Goal: Task Accomplishment & Management: Manage account settings

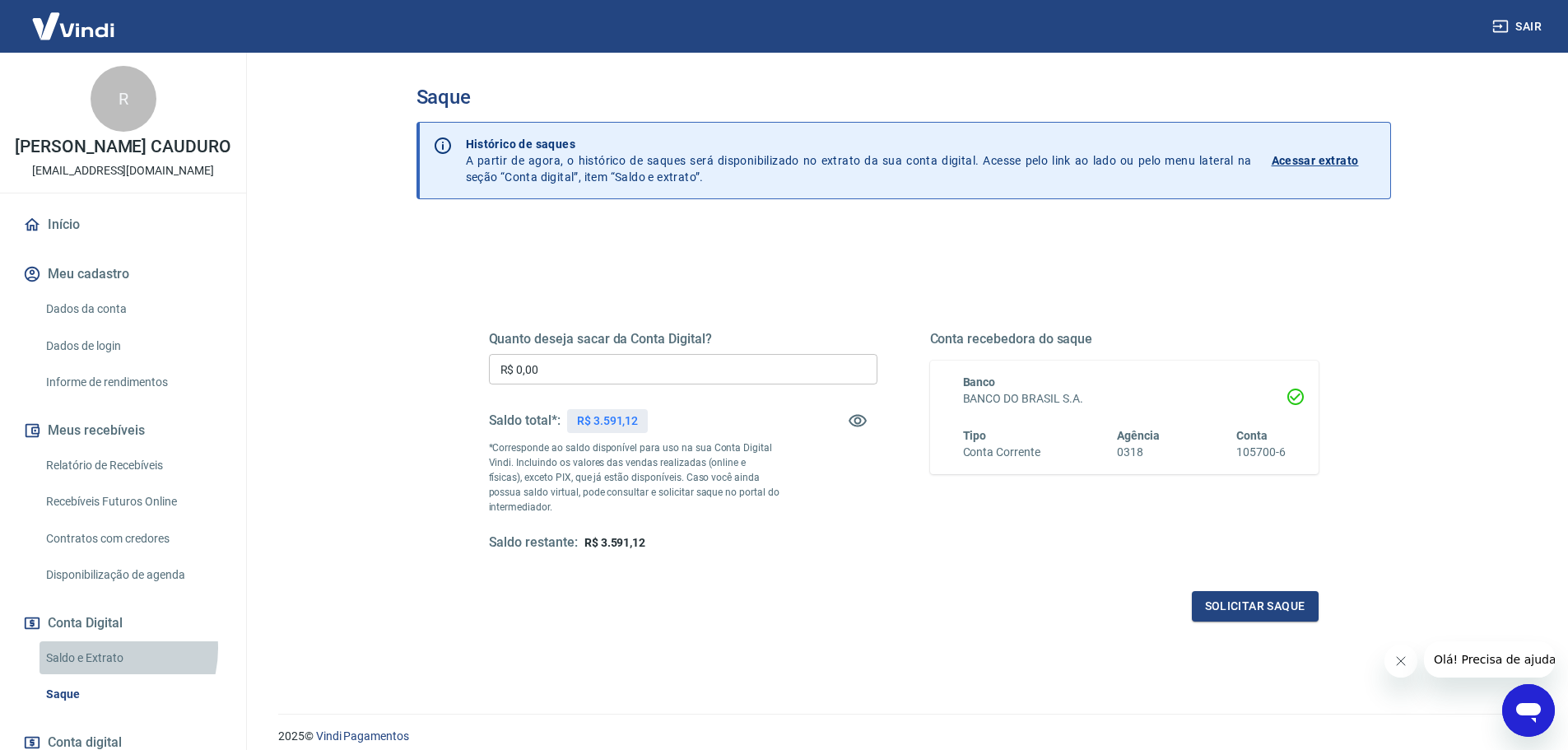
click at [94, 665] on link "Saldo e Extrato" at bounding box center [133, 658] width 186 height 34
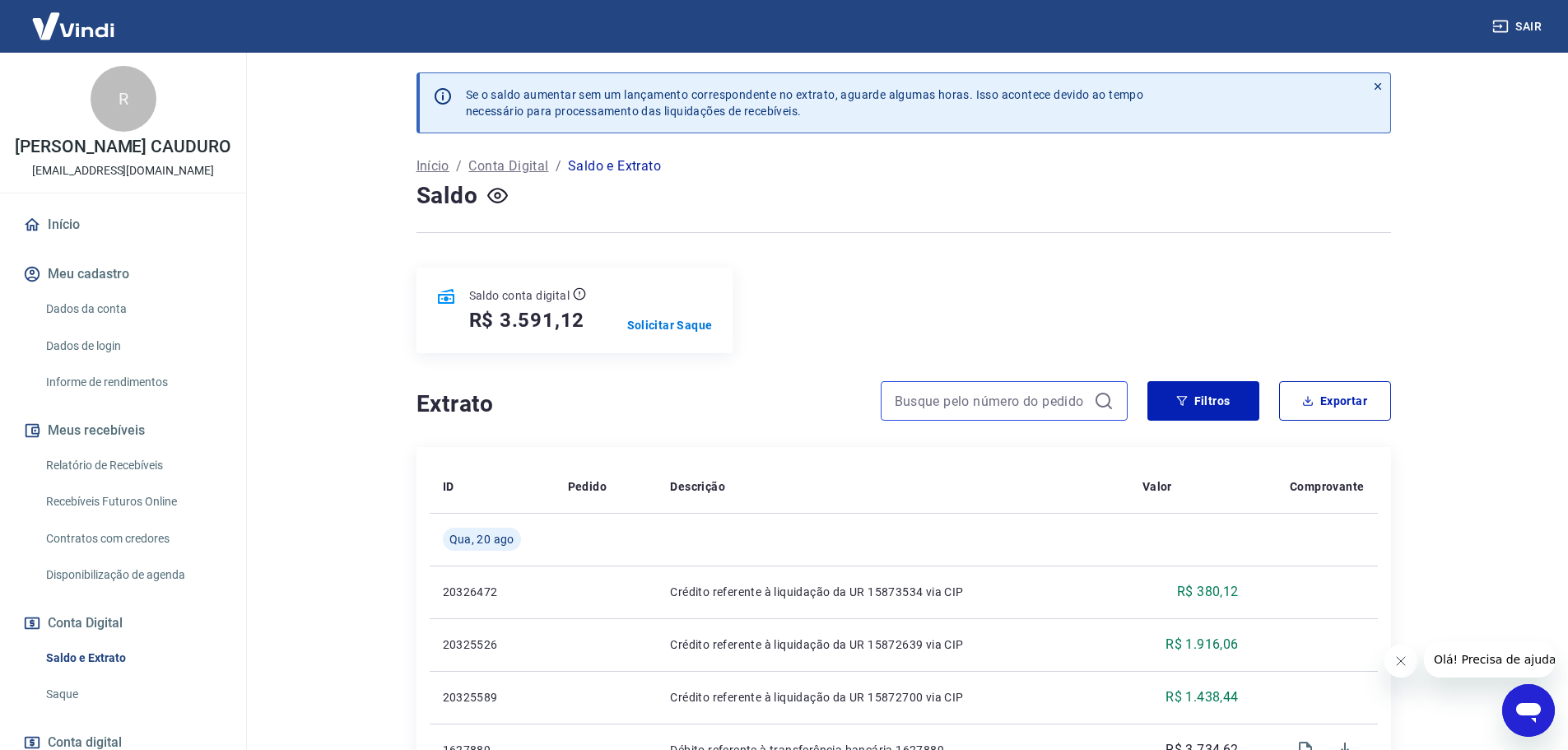
click at [999, 407] on input at bounding box center [991, 401] width 192 height 25
paste input "85521"
type input "85521"
click at [1100, 408] on icon at bounding box center [1104, 401] width 20 height 20
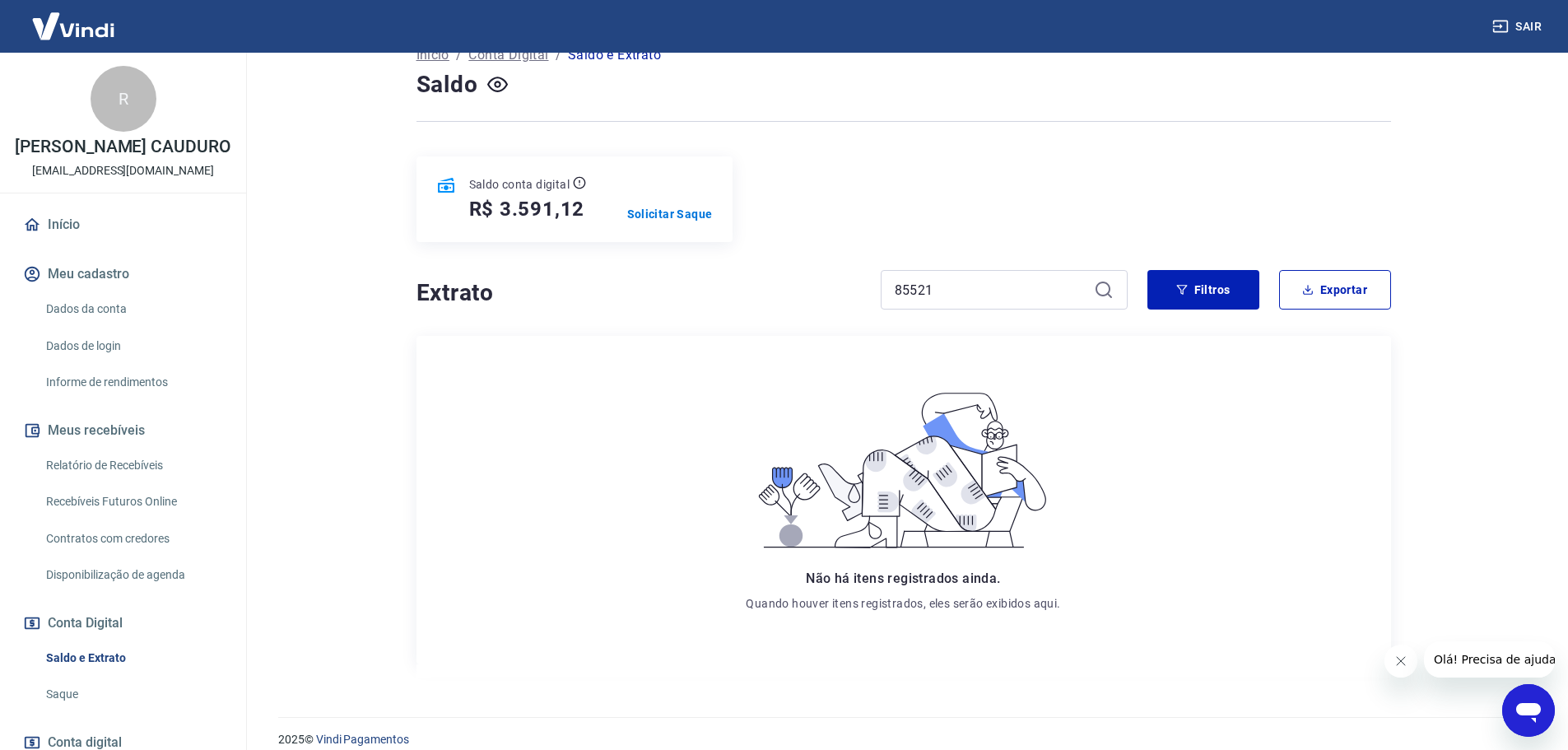
scroll to position [130, 0]
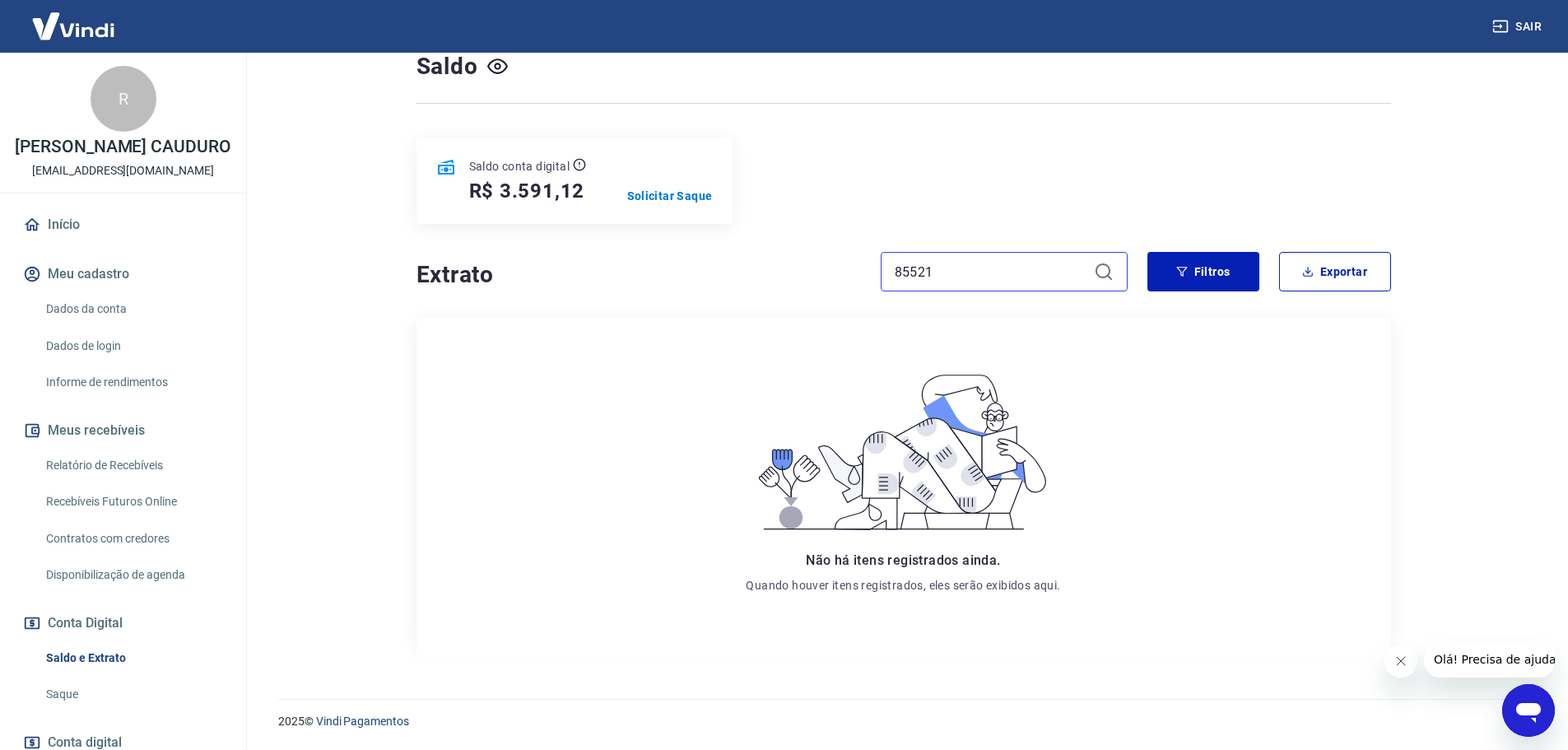
click at [1045, 271] on input "85521" at bounding box center [991, 271] width 192 height 25
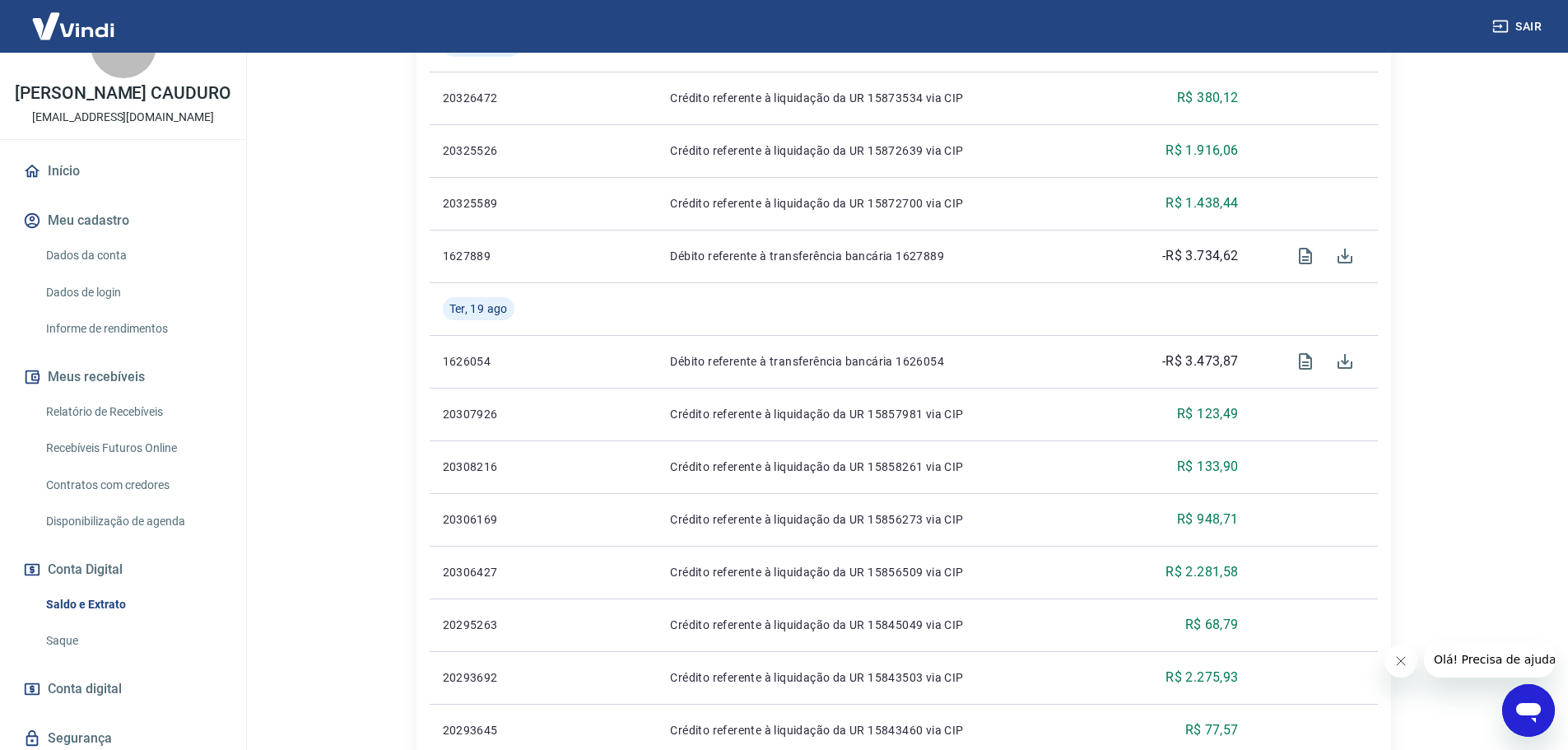
scroll to position [127, 0]
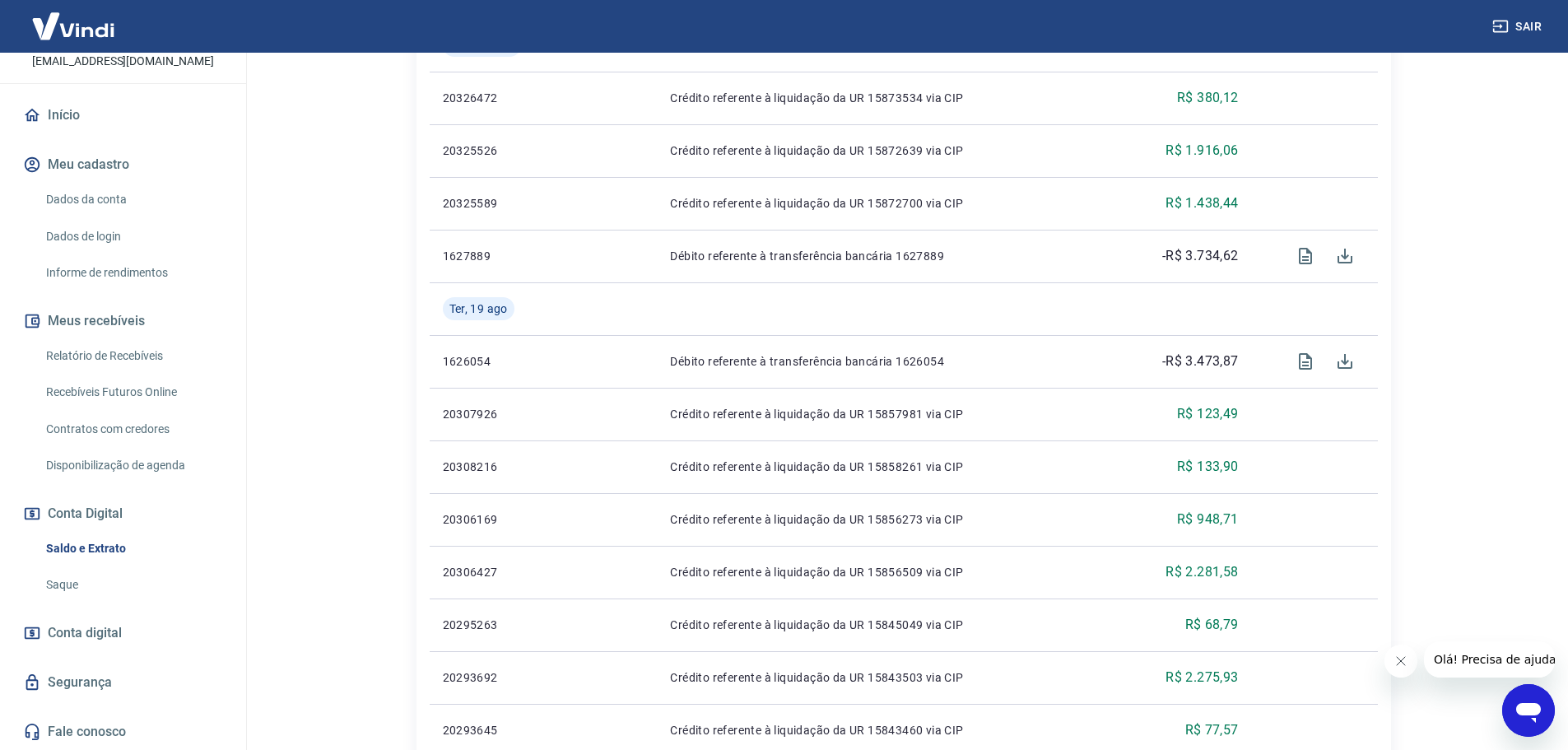
click at [142, 347] on link "Relatório de Recebíveis" at bounding box center [133, 356] width 186 height 34
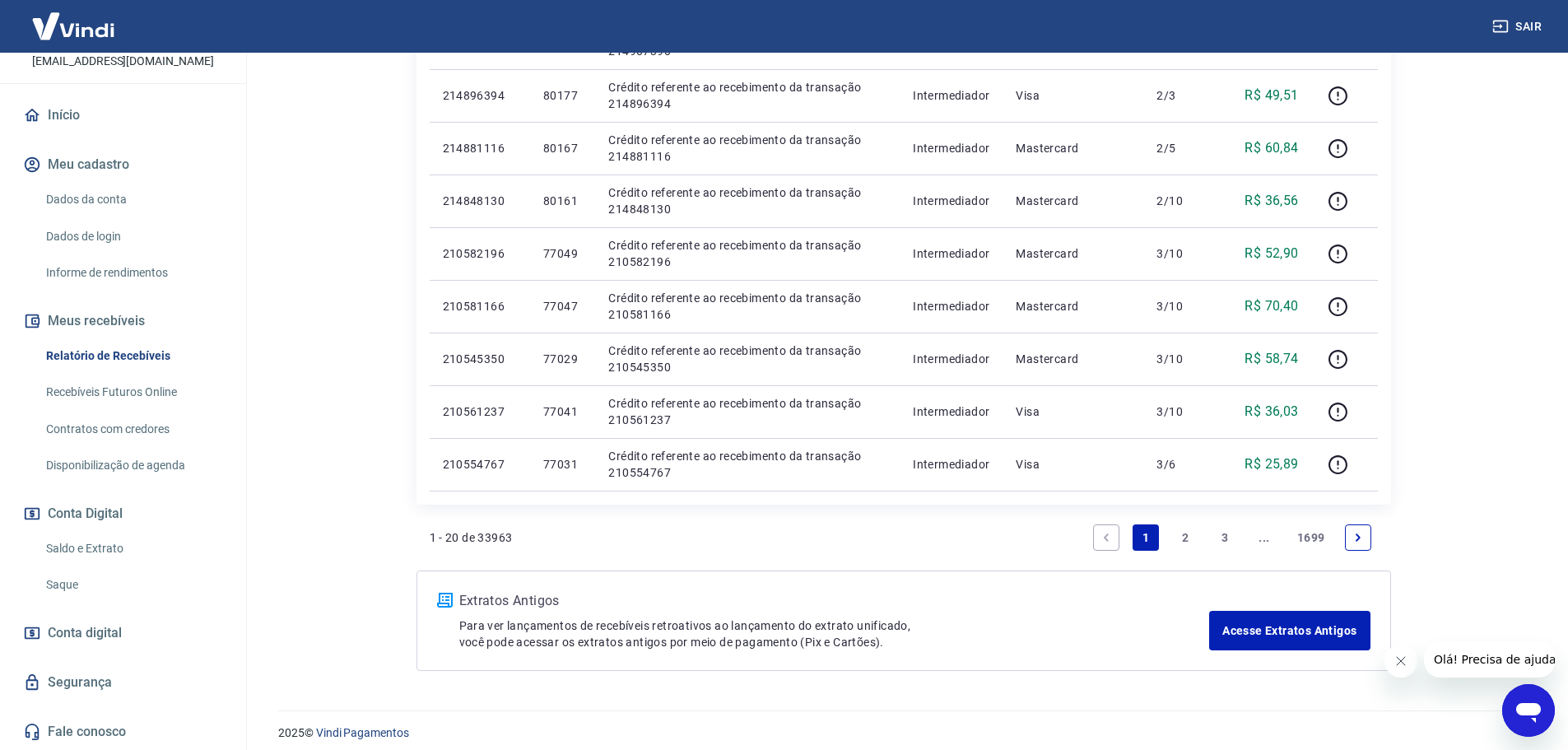
scroll to position [1045, 0]
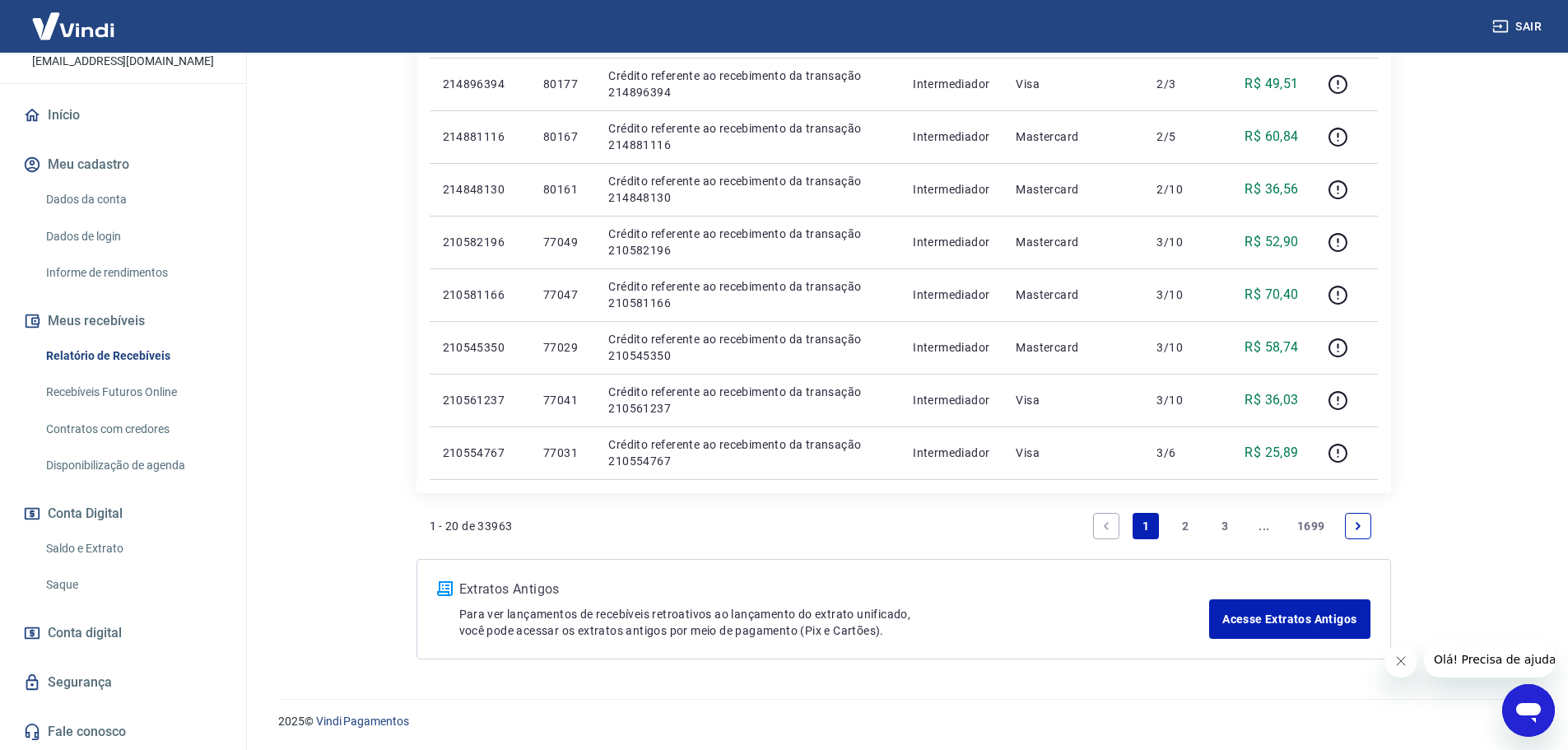
click at [1187, 533] on link "2" at bounding box center [1185, 526] width 26 height 26
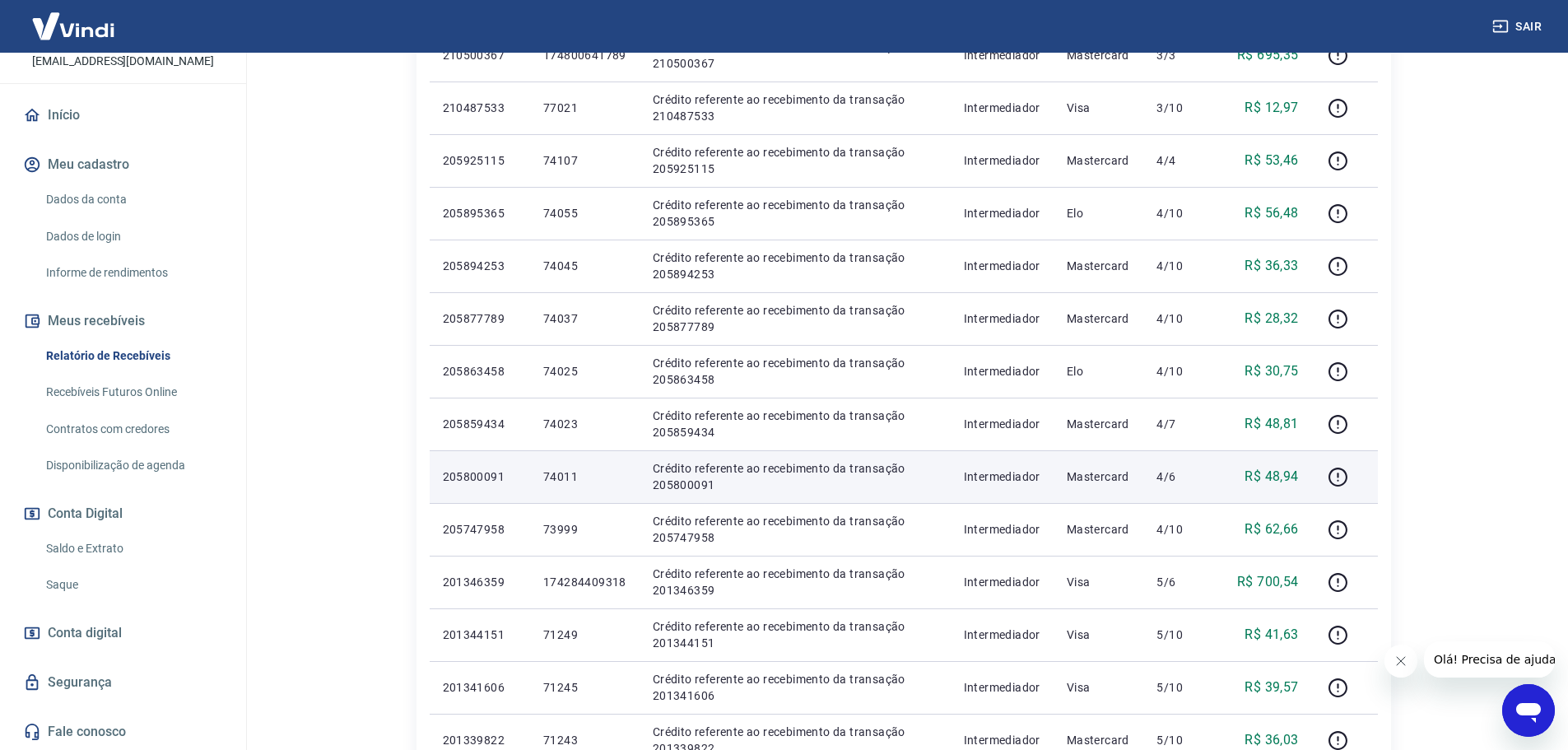
scroll to position [83, 0]
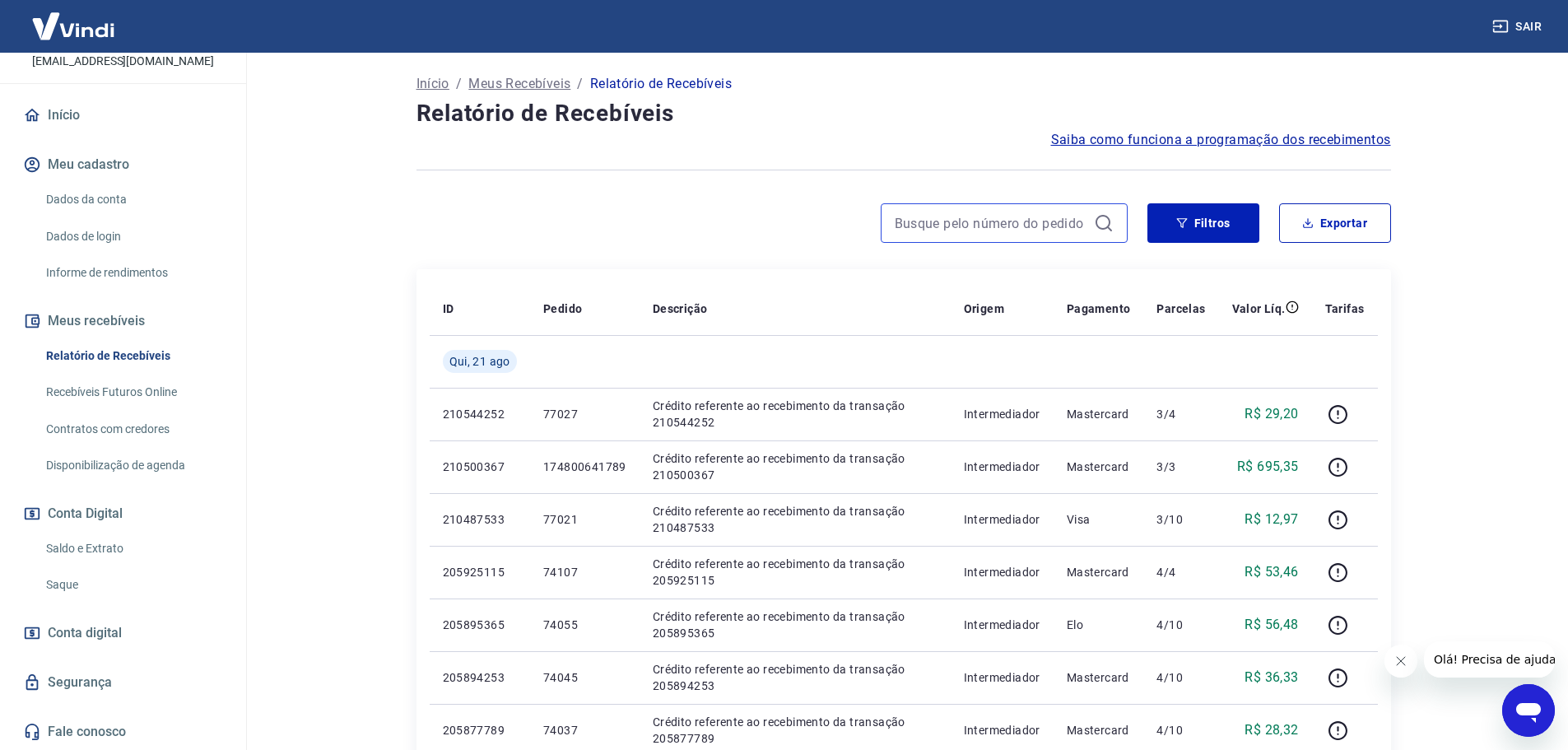
click at [983, 225] on input at bounding box center [991, 223] width 192 height 25
paste input "85521"
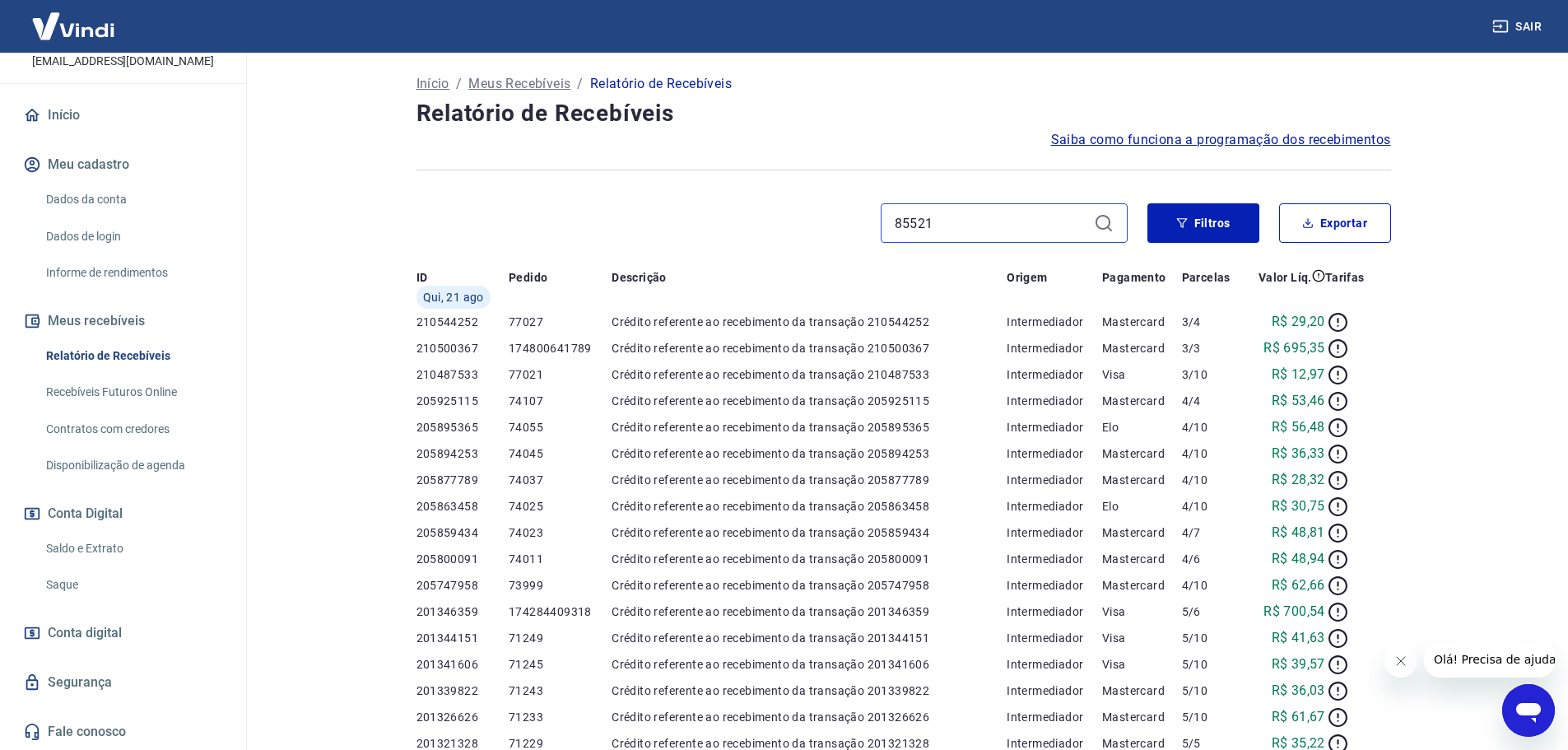
type input "85521"
click at [1104, 150] on span "Saiba como funciona a programação dos recebimentos" at bounding box center [1221, 140] width 340 height 20
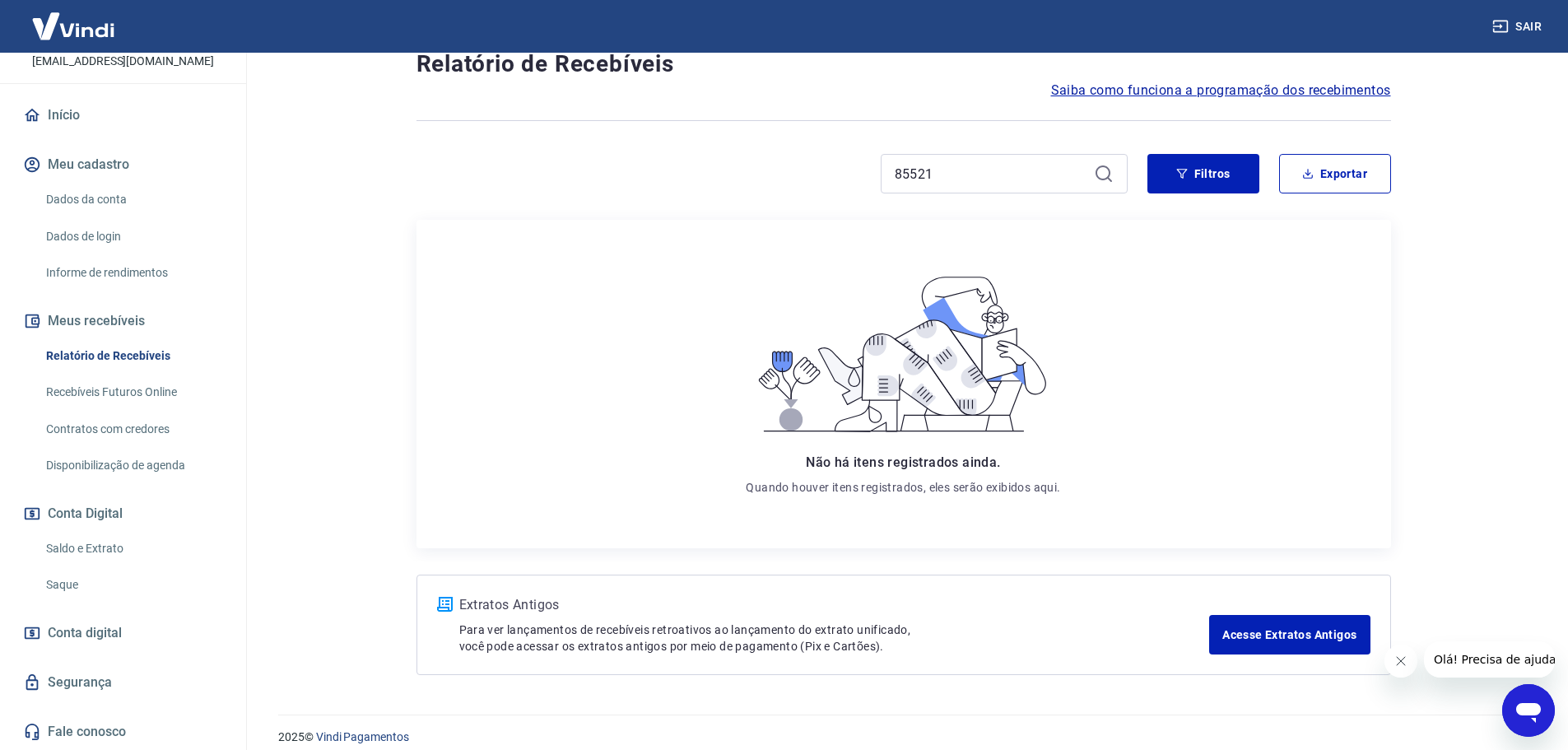
scroll to position [149, 0]
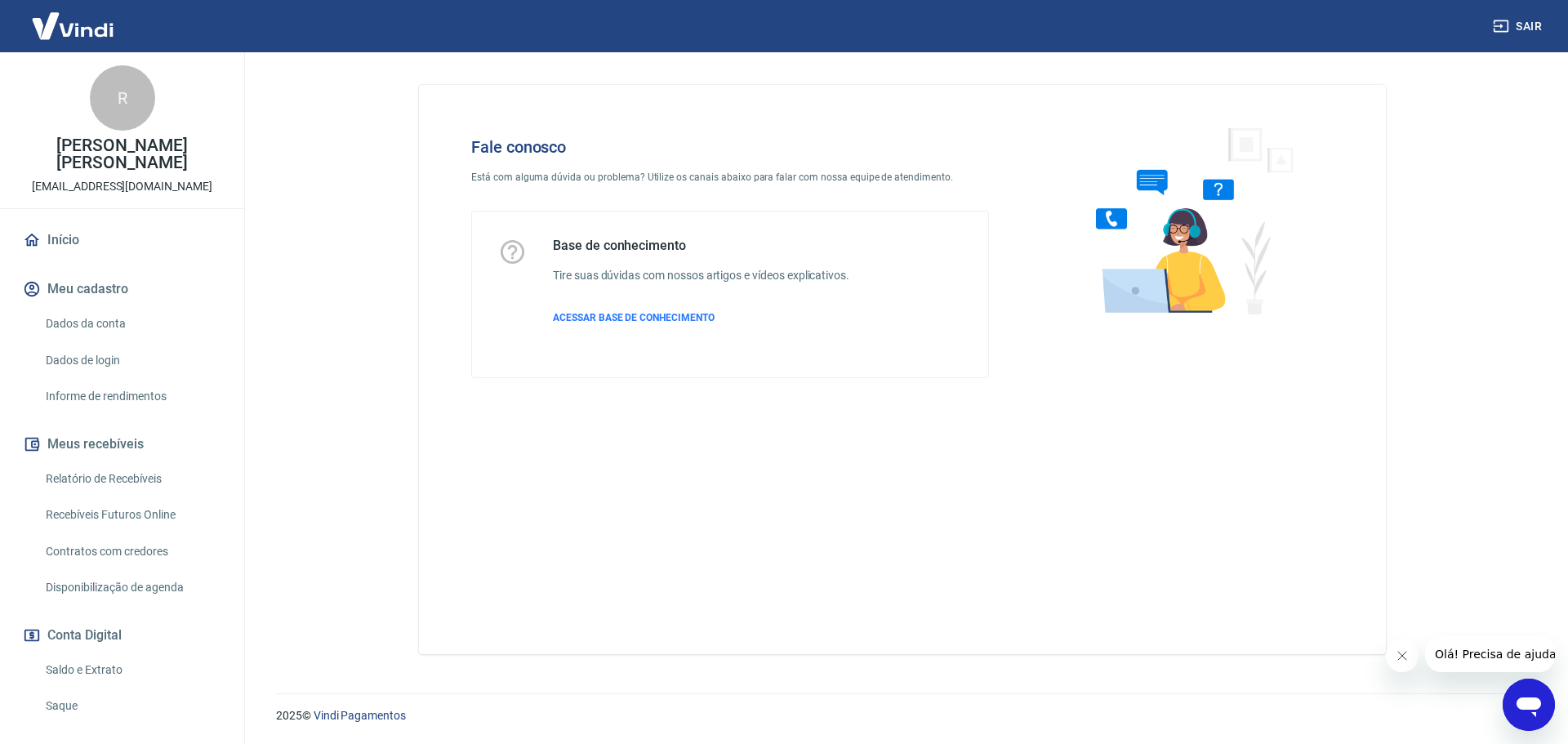
click at [1525, 708] on icon "Abrir janela de mensagens" at bounding box center [1529, 707] width 25 height 20
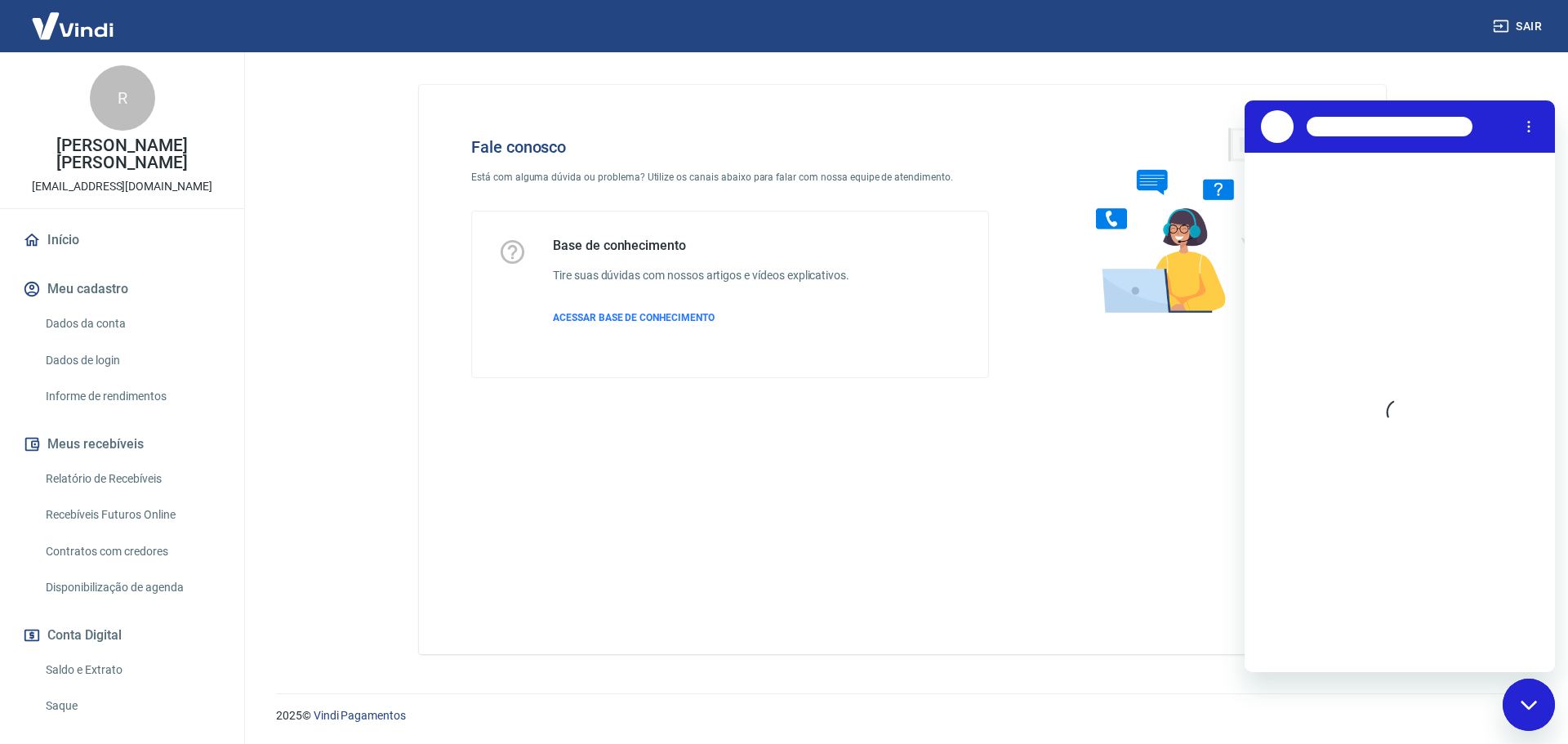
click at [1156, 237] on img at bounding box center [1187, 220] width 248 height 218
click at [1134, 300] on img at bounding box center [1187, 220] width 248 height 218
click at [1341, 654] on textarea at bounding box center [1419, 646] width 251 height 33
click at [1513, 696] on div "Fechar janela de mensagens" at bounding box center [1529, 705] width 49 height 49
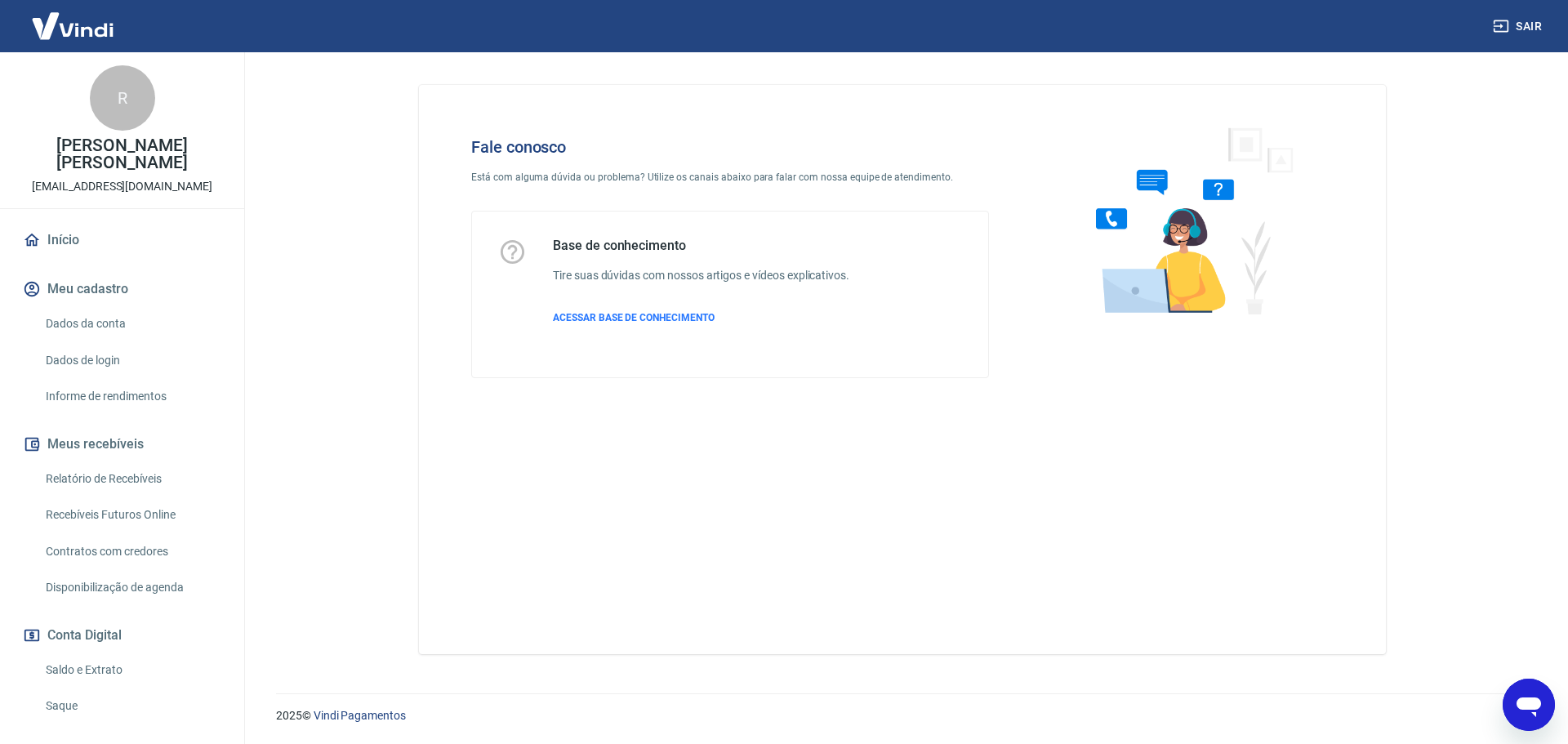
click at [1155, 274] on img at bounding box center [1187, 220] width 248 height 218
click at [1192, 194] on img at bounding box center [1187, 220] width 248 height 218
click at [1228, 180] on img at bounding box center [1187, 220] width 248 height 218
click at [1520, 706] on icon "Abrir janela de mensagens" at bounding box center [1529, 707] width 25 height 20
type textarea "x"
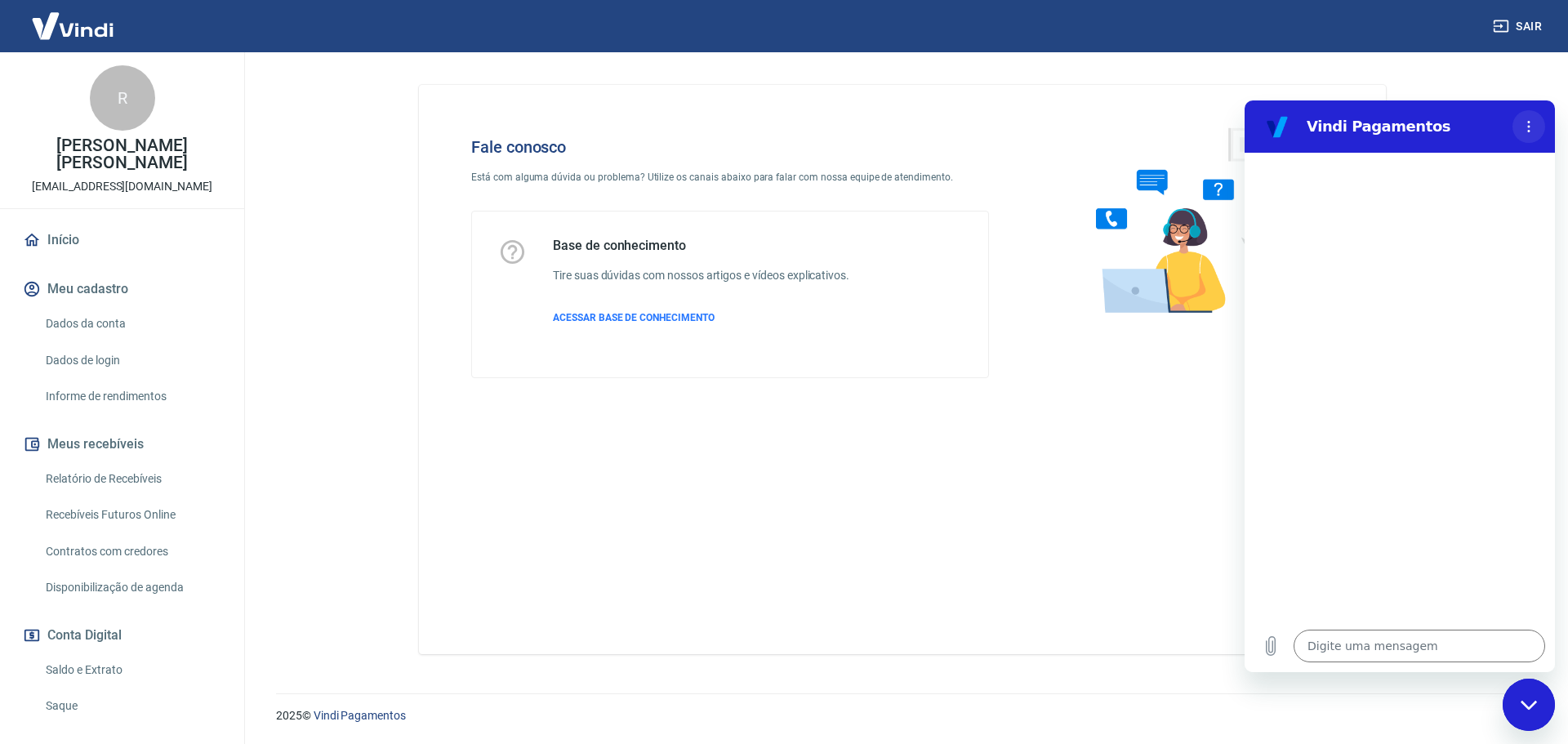
click at [1530, 119] on button "Menu de opções" at bounding box center [1529, 127] width 33 height 33
type textarea "x"
